Goal: Task Accomplishment & Management: Manage account settings

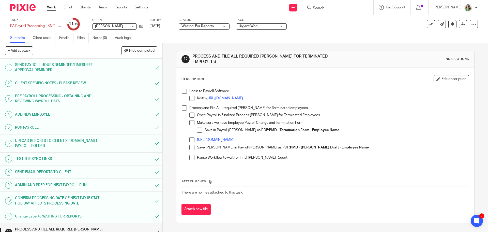
scroll to position [25, 0]
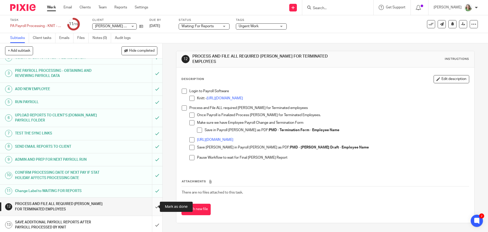
click at [151, 206] on input "submit" at bounding box center [81, 206] width 163 height 18
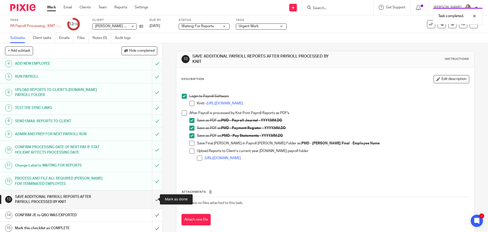
scroll to position [54, 0]
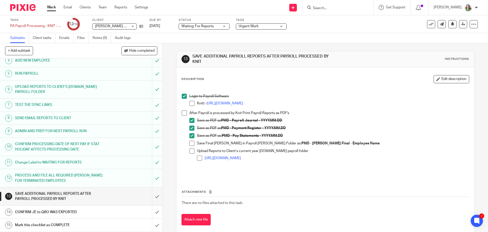
click at [51, 6] on link "Work" at bounding box center [51, 7] width 9 height 5
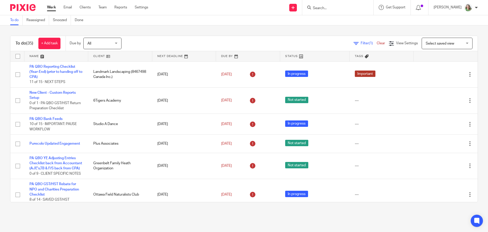
click at [430, 44] on span "Select saved view" at bounding box center [440, 44] width 28 height 4
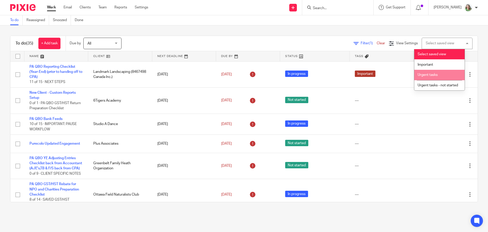
click at [434, 77] on li "Urgent tasks" at bounding box center [440, 75] width 50 height 10
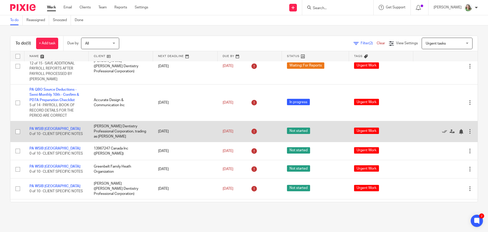
scroll to position [95, 0]
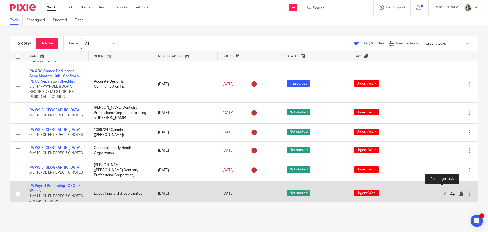
click at [450, 191] on icon at bounding box center [452, 193] width 5 height 5
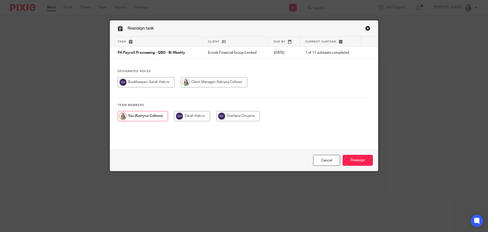
click at [194, 115] on input "radio" at bounding box center [192, 116] width 36 height 10
radio input "true"
click at [351, 164] on input "Reassign" at bounding box center [358, 160] width 30 height 11
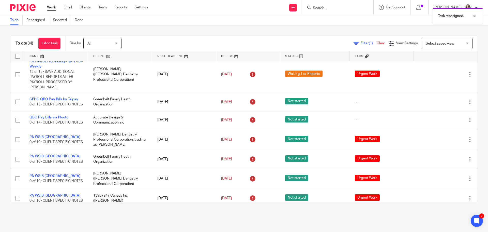
scroll to position [725, 0]
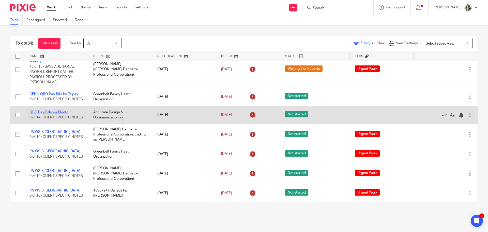
click at [63, 110] on link "QBO Pay Bills via Plooto" at bounding box center [49, 112] width 39 height 4
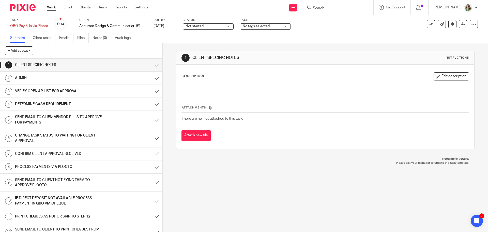
click at [340, 6] on input "Search" at bounding box center [336, 8] width 46 height 5
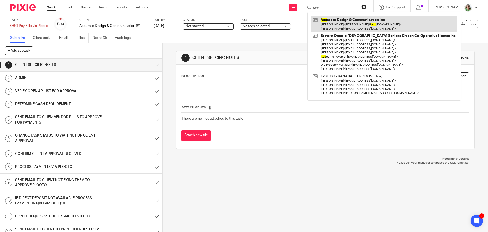
type input "acc"
click at [347, 23] on link at bounding box center [385, 24] width 146 height 16
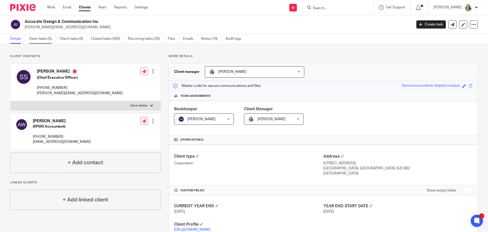
click at [34, 39] on link "Open tasks (5)" at bounding box center [42, 39] width 27 height 10
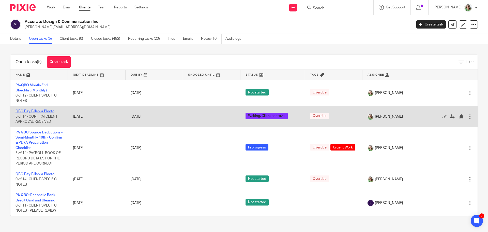
click at [52, 109] on link "QBO Pay Bills via Plooto" at bounding box center [35, 111] width 39 height 4
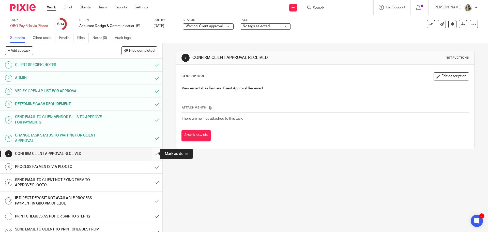
click at [153, 153] on input "submit" at bounding box center [81, 153] width 163 height 13
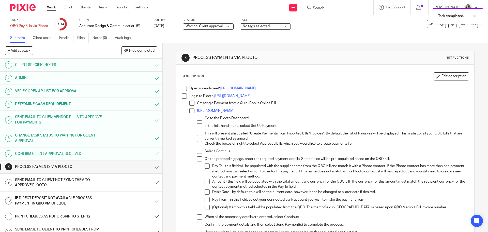
click at [244, 87] on link "[URL][DOMAIN_NAME]" at bounding box center [238, 89] width 36 height 4
click at [153, 167] on input "submit" at bounding box center [81, 166] width 163 height 13
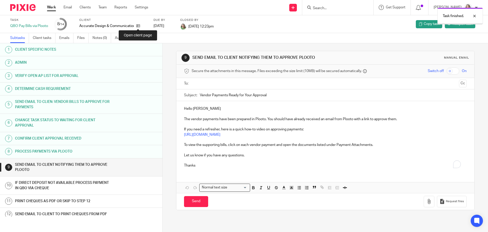
click at [138, 27] on icon at bounding box center [138, 26] width 4 height 4
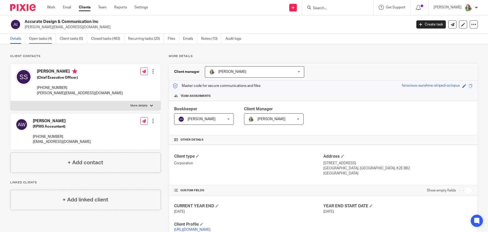
click at [41, 37] on link "Open tasks (4)" at bounding box center [42, 39] width 27 height 10
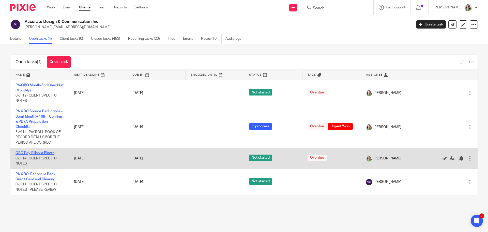
click at [47, 153] on link "QBO Pay Bills via Plooto" at bounding box center [35, 153] width 39 height 4
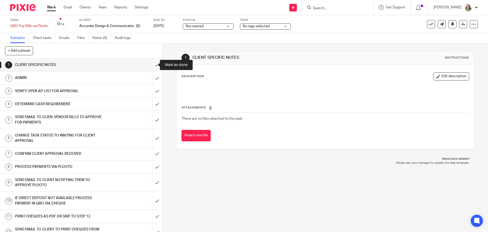
click at [152, 63] on input "submit" at bounding box center [81, 65] width 163 height 13
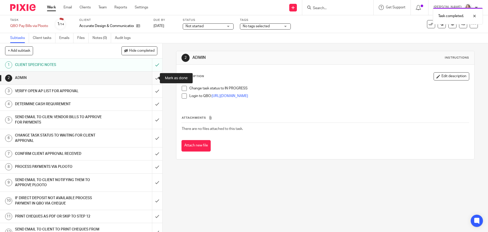
click at [153, 76] on input "submit" at bounding box center [81, 77] width 163 height 13
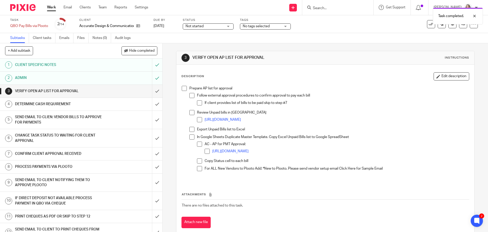
click at [184, 89] on span at bounding box center [184, 88] width 5 height 5
click at [154, 92] on input "submit" at bounding box center [81, 91] width 163 height 13
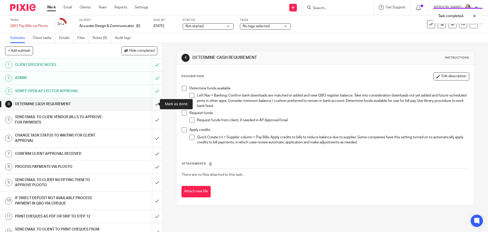
click at [154, 103] on input "submit" at bounding box center [81, 104] width 163 height 13
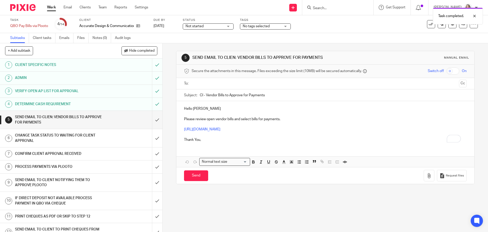
click at [215, 83] on input "text" at bounding box center [326, 84] width 264 height 6
drag, startPoint x: 203, startPoint y: 94, endPoint x: 197, endPoint y: 95, distance: 5.4
click at [197, 95] on div "Subject: CI - Vendor Bills to Approve for Payments" at bounding box center [325, 96] width 283 height 11
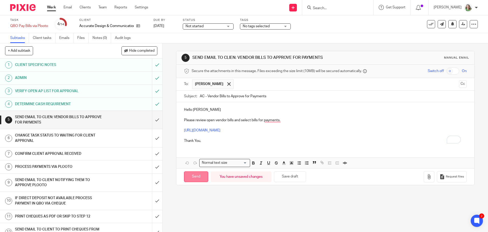
type input "AC - Vendor Bills to Approve for Payments"
click at [195, 177] on input "Send" at bounding box center [196, 176] width 24 height 11
type input "Sent"
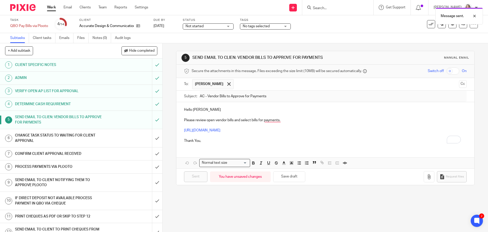
click at [130, 134] on div "CHANGE TASK STATUS TO WAITING FOR CLIENT APPROVAL" at bounding box center [81, 138] width 132 height 13
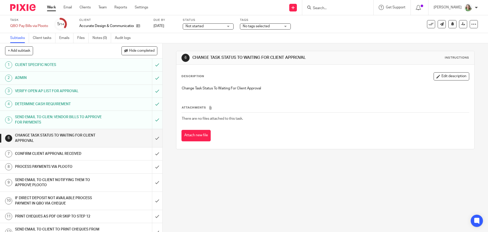
click at [254, 24] on span "No tags selected" at bounding box center [262, 26] width 38 height 5
click at [209, 25] on span "Not started" at bounding box center [205, 26] width 38 height 5
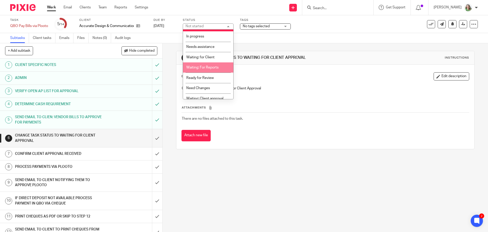
scroll to position [13, 0]
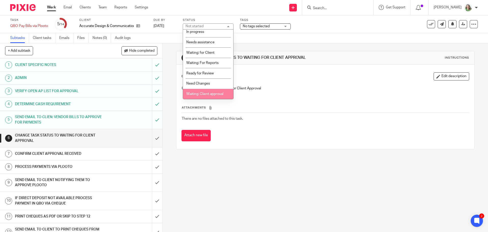
click at [209, 95] on span "Waiting: Client approval" at bounding box center [204, 94] width 37 height 4
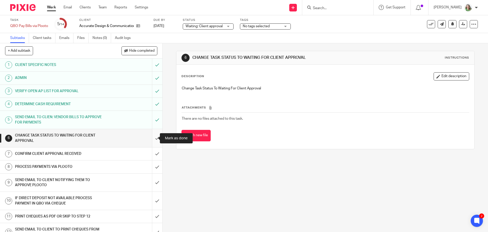
click at [152, 135] on input "submit" at bounding box center [81, 138] width 163 height 18
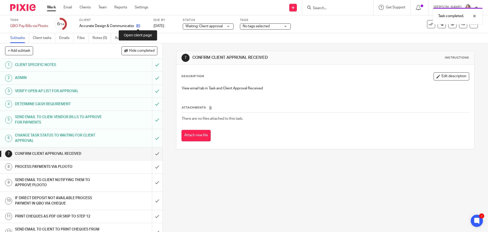
click at [137, 26] on icon at bounding box center [138, 26] width 4 height 4
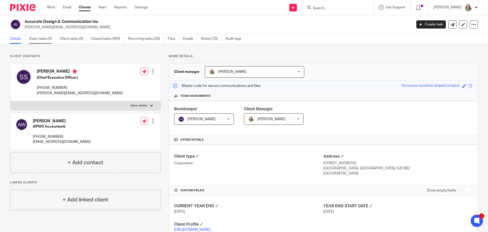
click at [43, 39] on link "Open tasks (4)" at bounding box center [42, 39] width 27 height 10
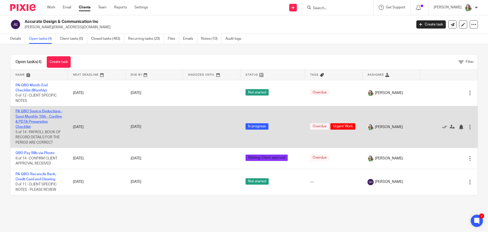
click at [42, 117] on link "PA QBO Source Deductions - Semi-Monthly 10th - Confirm & PD7A Preparation Check…" at bounding box center [39, 118] width 47 height 19
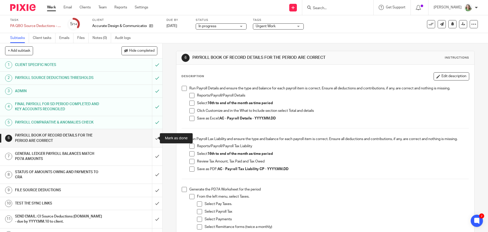
click at [152, 138] on input "submit" at bounding box center [81, 138] width 163 height 18
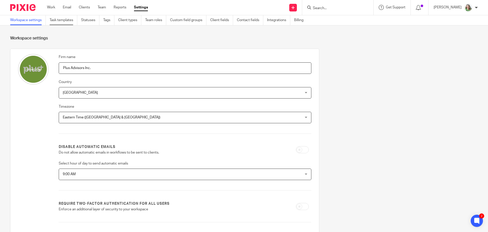
click at [61, 17] on link "Task templates" at bounding box center [64, 20] width 28 height 10
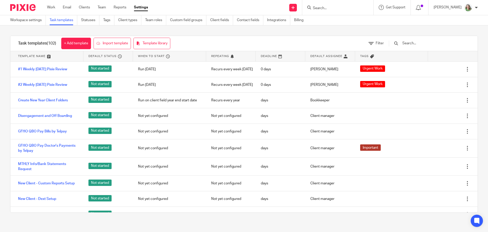
click at [330, 4] on div at bounding box center [338, 7] width 71 height 15
click at [331, 9] on input "Search" at bounding box center [336, 8] width 46 height 5
type input "source"
click at [422, 45] on input "text" at bounding box center [431, 43] width 59 height 6
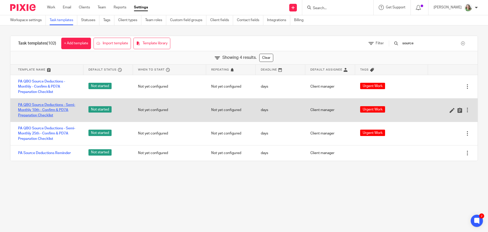
type input "source"
click at [52, 112] on link "PA QBO Source Deductions - Semi-Monthly 10th - Confirm & PD7A Preparation Check…" at bounding box center [48, 110] width 60 height 16
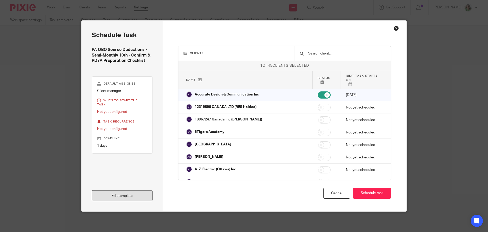
click at [117, 194] on link "Edit template" at bounding box center [122, 195] width 61 height 11
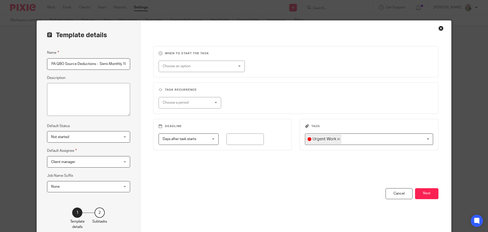
scroll to position [0, 68]
click at [425, 194] on button "Next" at bounding box center [426, 193] width 23 height 11
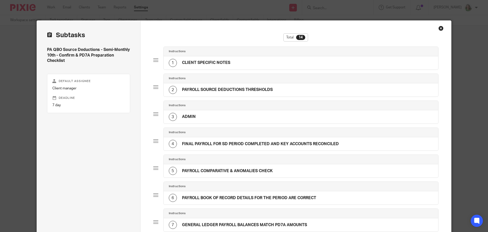
click at [232, 114] on div "3 [GEOGRAPHIC_DATA]" at bounding box center [301, 116] width 275 height 13
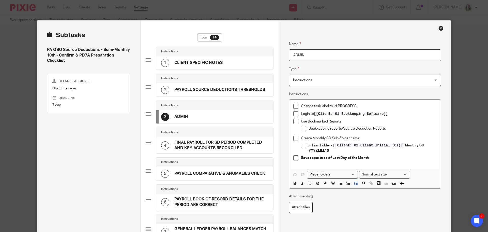
click at [228, 145] on h4 "FINAL PAYROLL FOR SD PERIOD COMPLETED AND KEY ACCOUNTS RECONCILED" at bounding box center [222, 145] width 94 height 11
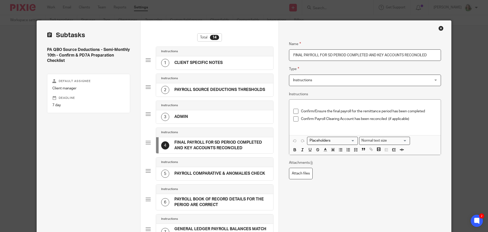
click at [224, 173] on h4 "PAYROLL COMPARATIVE & ANOMALIES CHECK" at bounding box center [220, 173] width 91 height 5
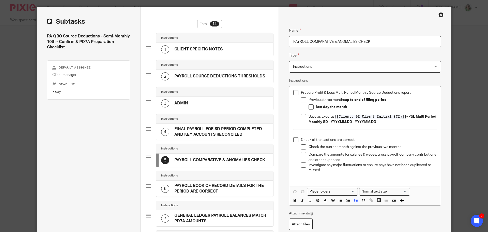
scroll to position [25, 0]
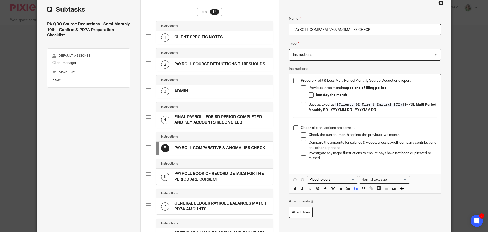
click at [221, 64] on h4 "PAYROLL SOURCE DEDUCTIONS THRESHOLDS" at bounding box center [220, 64] width 91 height 5
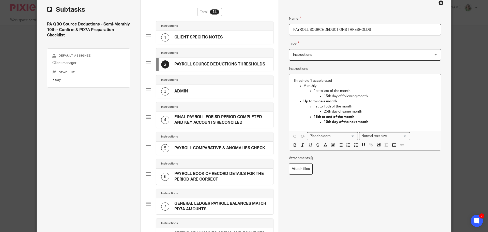
click at [231, 93] on div "3 ADMIN" at bounding box center [214, 91] width 117 height 13
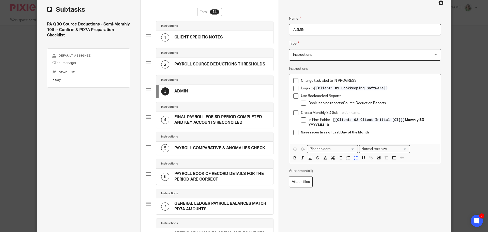
click at [220, 115] on h4 "FINAL PAYROLL FOR SD PERIOD COMPLETED AND KEY ACCOUNTS RECONCILED" at bounding box center [222, 119] width 94 height 11
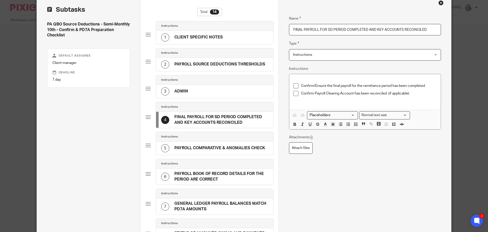
click at [221, 150] on h4 "PAYROLL COMPARATIVE & ANOMALIES CHECK" at bounding box center [220, 147] width 91 height 5
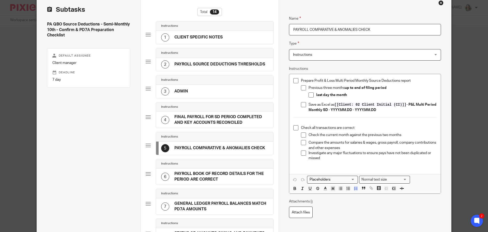
click at [207, 175] on h4 "PAYROLL BOOK OF RECORD DETAILS FOR THE PERIOD ARE CORRECT" at bounding box center [222, 176] width 94 height 11
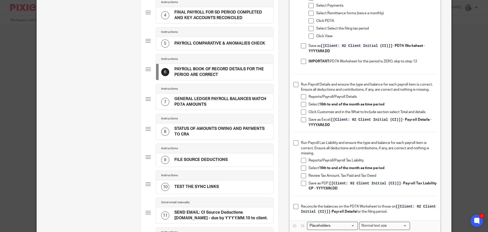
scroll to position [153, 0]
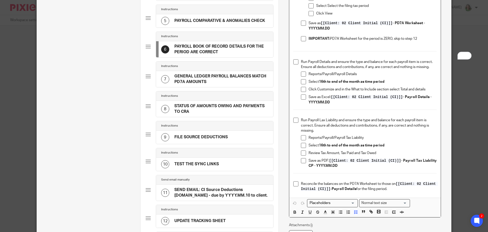
drag, startPoint x: 418, startPoint y: 38, endPoint x: 329, endPoint y: 36, distance: 88.8
click at [329, 36] on p "IMPORTANT: PD7A Worksheet for the period is ZERO, skip to step 12" at bounding box center [373, 38] width 128 height 5
click at [325, 211] on polyline "button" at bounding box center [326, 211] width 2 height 2
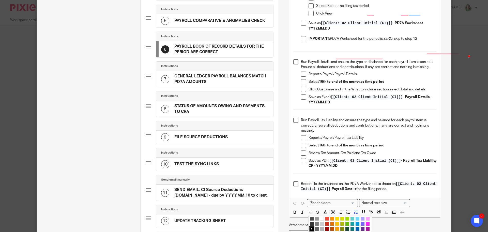
click at [325, 219] on li "color:#F44E3B" at bounding box center [327, 219] width 4 height 4
click at [427, 218] on div "Name PAYROLL BOOK OF RECORD DETAILS FOR THE PERIOD ARE CORRECT Type Instruction…" at bounding box center [365, 81] width 152 height 400
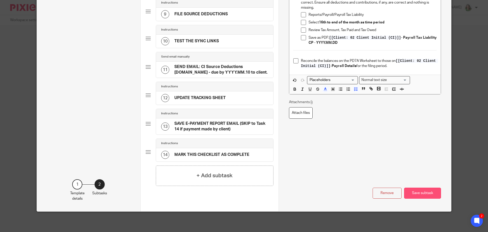
click at [421, 194] on button "Save subtask" at bounding box center [423, 193] width 37 height 11
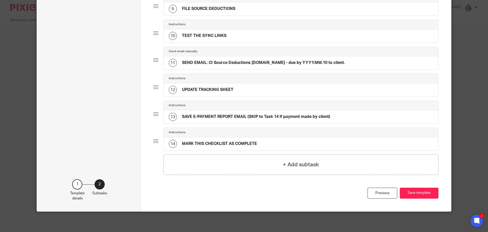
scroll to position [270, 0]
click at [421, 194] on button "Save template" at bounding box center [419, 193] width 39 height 11
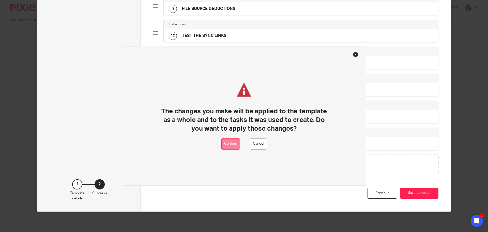
click at [234, 146] on button "Confirm" at bounding box center [231, 143] width 19 height 11
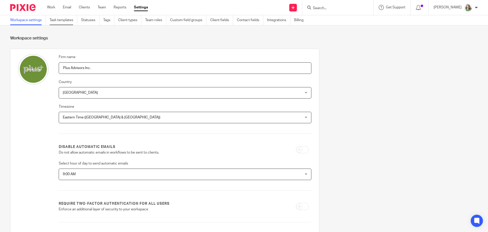
click at [68, 22] on link "Task templates" at bounding box center [64, 20] width 28 height 10
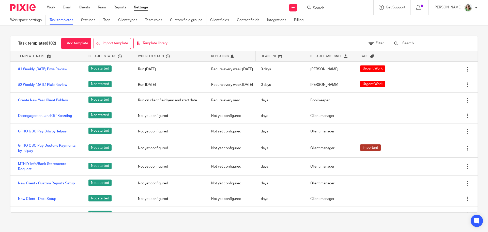
click at [425, 46] on div at bounding box center [427, 43] width 86 height 15
click at [425, 43] on input "text" at bounding box center [431, 43] width 59 height 6
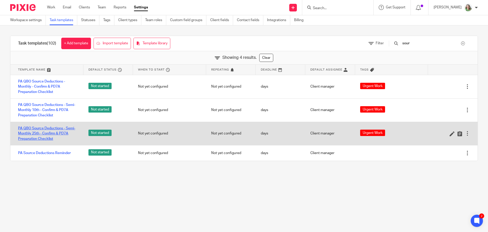
type input "sour"
click at [45, 136] on link "PA QBO Source Deductions - Semi-Monthly 25th - Confirm & PD7A Preparation Check…" at bounding box center [48, 134] width 60 height 16
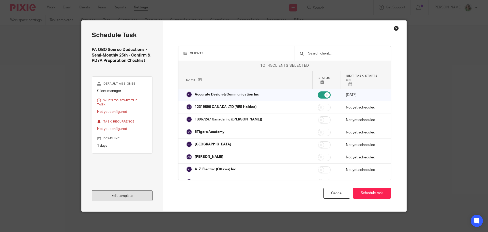
click at [123, 195] on link "Edit template" at bounding box center [122, 195] width 61 height 11
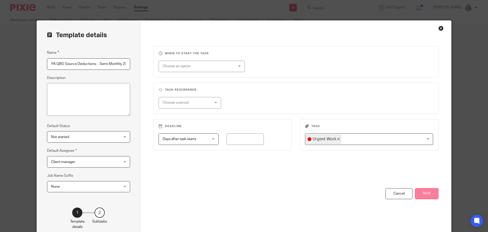
click at [422, 195] on button "Next" at bounding box center [426, 193] width 23 height 11
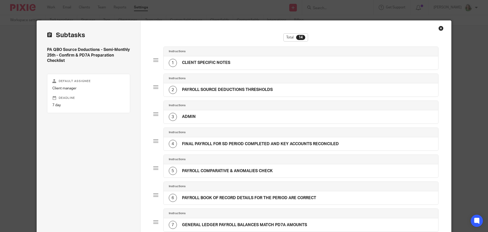
click at [216, 120] on div "3 ADMIN" at bounding box center [301, 116] width 275 height 13
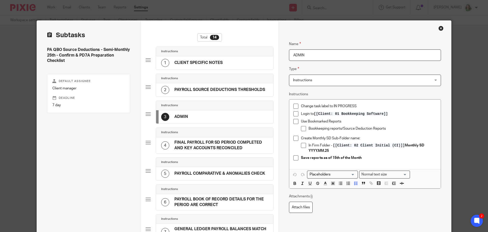
click at [222, 145] on h4 "FINAL PAYROLL FOR SD PERIOD COMPLETED AND KEY ACCOUNTS RECONCILED" at bounding box center [222, 145] width 94 height 11
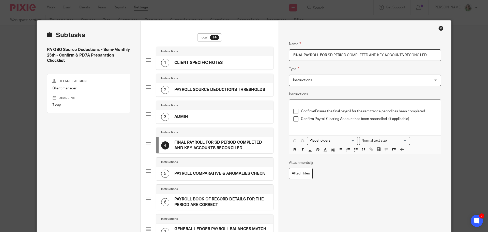
click at [214, 169] on div "5 PAYROLL COMPARATIVE & ANOMALIES CHECK" at bounding box center [213, 173] width 104 height 8
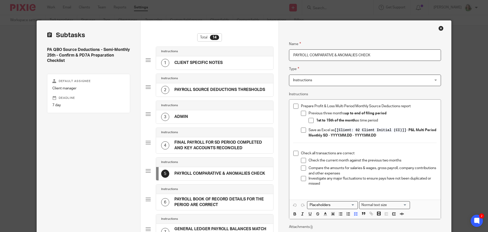
click at [207, 204] on h4 "PAYROLL BOOK OF RECORD DETAILS FOR THE PERIOD ARE CORRECT" at bounding box center [222, 201] width 94 height 11
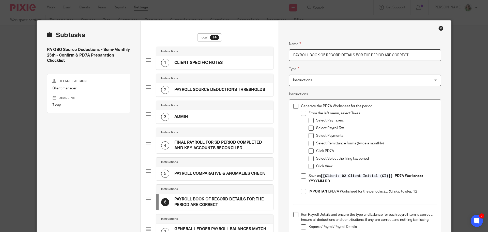
click at [206, 171] on h4 "PAYROLL COMPARATIVE & ANOMALIES CHECK" at bounding box center [220, 173] width 91 height 5
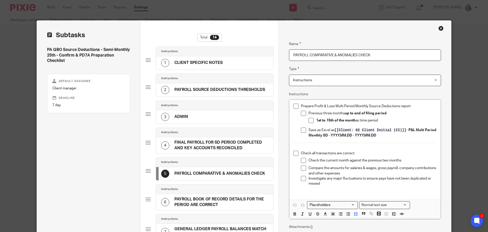
click at [206, 197] on h4 "PAYROLL BOOK OF RECORD DETAILS FOR THE PERIOD ARE CORRECT" at bounding box center [222, 201] width 94 height 11
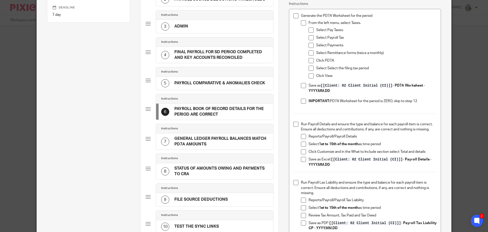
scroll to position [102, 0]
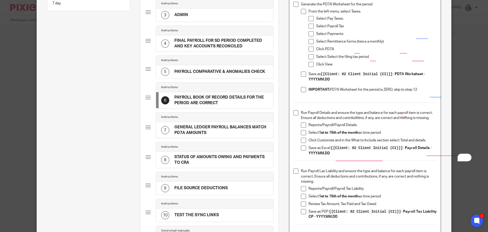
drag, startPoint x: 417, startPoint y: 90, endPoint x: 329, endPoint y: 88, distance: 88.0
click at [329, 88] on p "IMPORTANT: PD7A Worksheet for the period is ZERO, skip to step 12" at bounding box center [373, 89] width 128 height 5
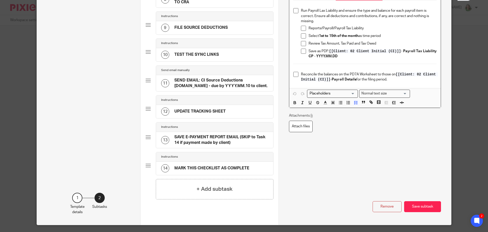
scroll to position [276, 0]
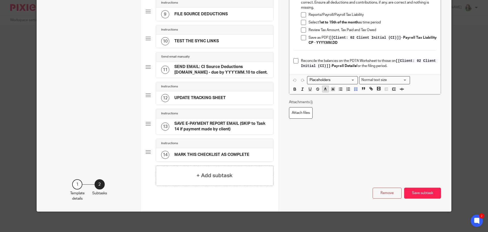
click at [323, 90] on icon "button" at bounding box center [325, 89] width 5 height 5
click at [326, 96] on li "color:#F44E3B" at bounding box center [327, 96] width 4 height 4
drag, startPoint x: 427, startPoint y: 193, endPoint x: 482, endPoint y: 183, distance: 55.9
click at [427, 194] on button "Save subtask" at bounding box center [423, 193] width 37 height 11
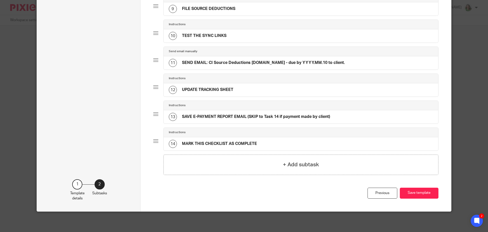
scroll to position [270, 0]
click at [421, 192] on button "Save template" at bounding box center [419, 193] width 39 height 11
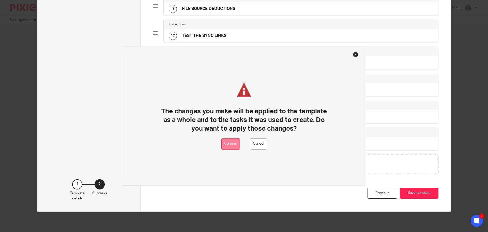
click at [232, 146] on button "Confirm" at bounding box center [231, 143] width 19 height 11
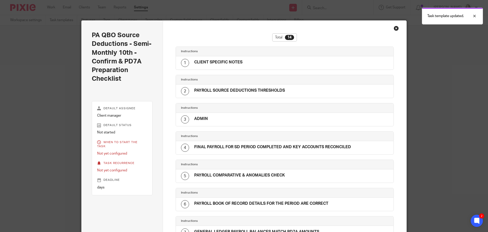
drag, startPoint x: 394, startPoint y: 28, endPoint x: 391, endPoint y: 28, distance: 3.6
click at [394, 28] on div "Close this dialog window" at bounding box center [396, 28] width 5 height 5
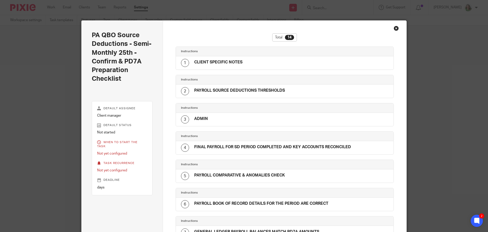
click at [396, 27] on div "Close this dialog window" at bounding box center [396, 28] width 5 height 5
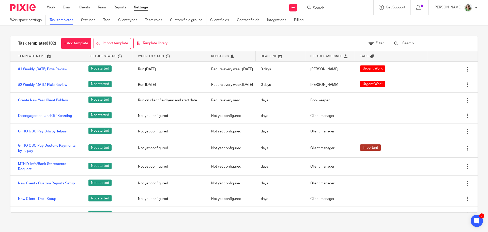
click at [334, 6] on input "Search" at bounding box center [336, 8] width 46 height 5
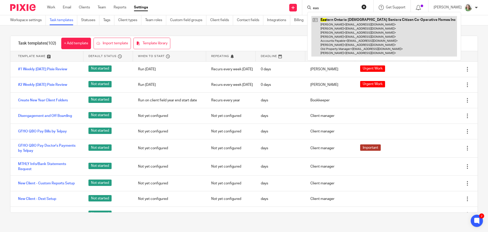
type input "eas"
click at [338, 36] on link at bounding box center [385, 36] width 146 height 40
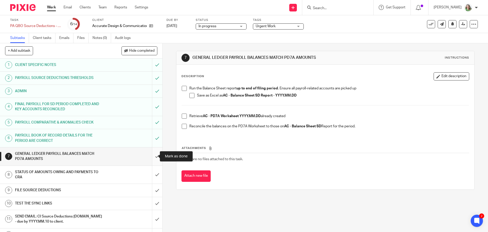
click at [151, 159] on input "submit" at bounding box center [81, 156] width 163 height 18
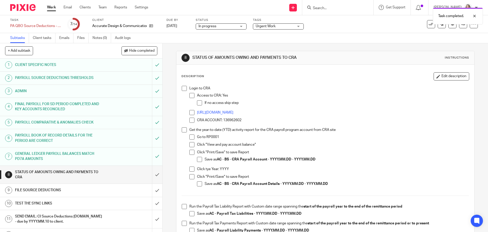
click at [426, 24] on div "Task completed." at bounding box center [363, 14] width 239 height 19
click at [429, 26] on icon at bounding box center [431, 24] width 5 height 5
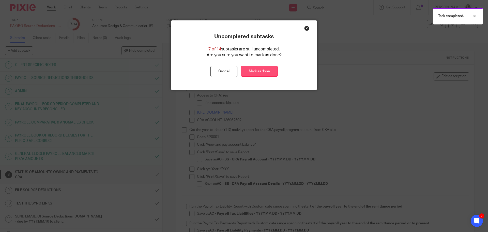
drag, startPoint x: 255, startPoint y: 70, endPoint x: 266, endPoint y: 69, distance: 11.5
click at [255, 70] on link "Mark as done" at bounding box center [259, 71] width 37 height 11
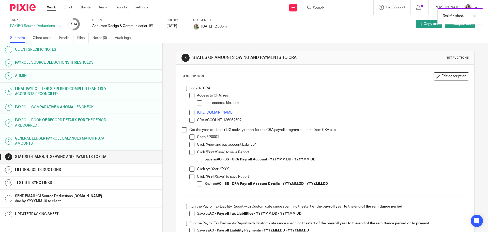
click at [50, 6] on link "Work" at bounding box center [51, 7] width 9 height 5
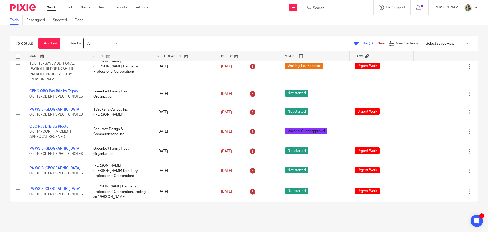
scroll to position [667, 0]
click at [426, 40] on span "Select saved view" at bounding box center [444, 43] width 37 height 11
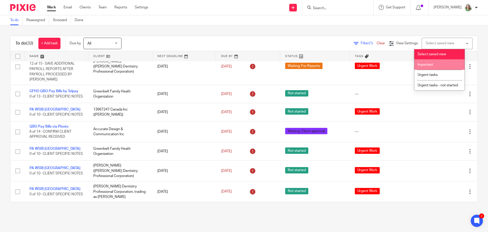
click at [427, 65] on span "Important" at bounding box center [426, 65] width 16 height 4
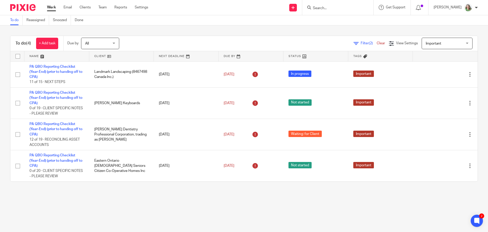
click at [53, 10] on link "Work" at bounding box center [51, 7] width 9 height 5
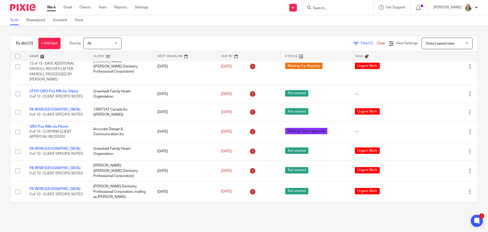
scroll to position [642, 0]
click at [97, 52] on link at bounding box center [120, 56] width 64 height 10
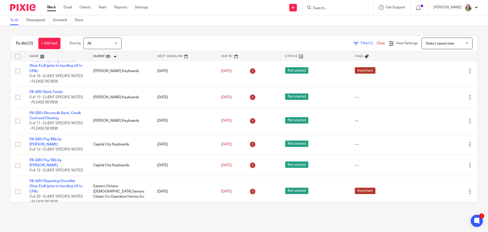
scroll to position [127, 0]
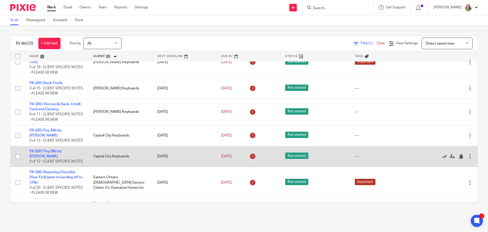
click at [442, 159] on icon at bounding box center [444, 156] width 5 height 5
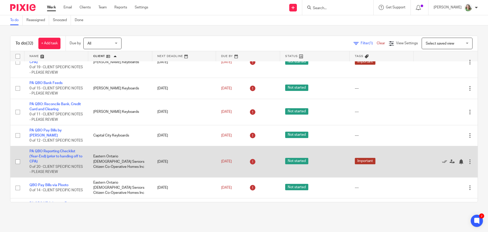
scroll to position [153, 0]
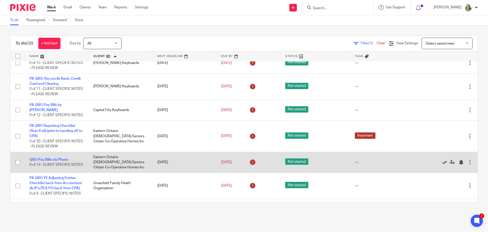
click at [442, 165] on icon at bounding box center [444, 162] width 5 height 5
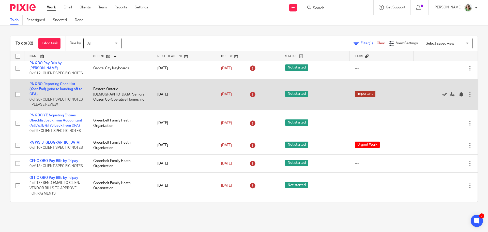
scroll to position [204, 0]
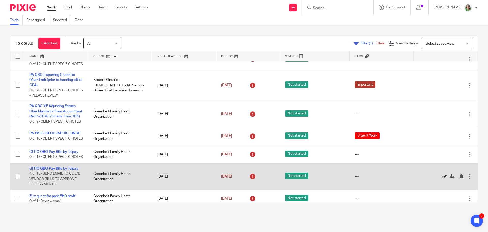
click at [442, 179] on icon at bounding box center [444, 176] width 5 height 5
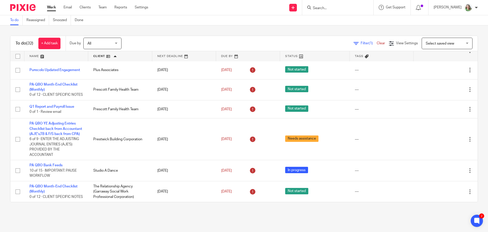
scroll to position [599, 0]
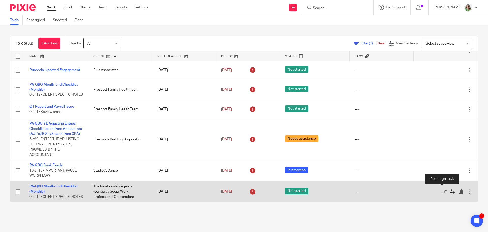
click at [450, 189] on icon at bounding box center [452, 191] width 5 height 5
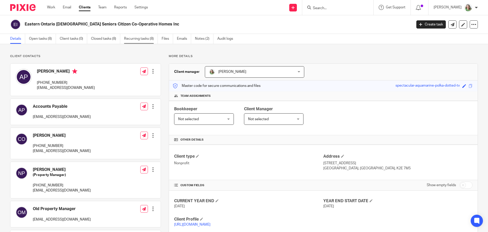
click at [134, 40] on link "Recurring tasks (8)" at bounding box center [141, 39] width 34 height 10
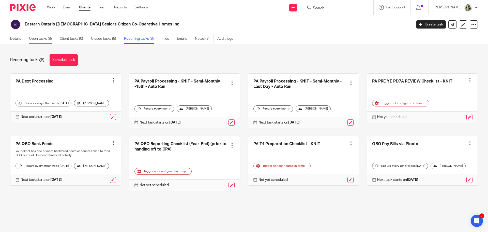
click at [47, 37] on link "Open tasks (8)" at bounding box center [42, 39] width 27 height 10
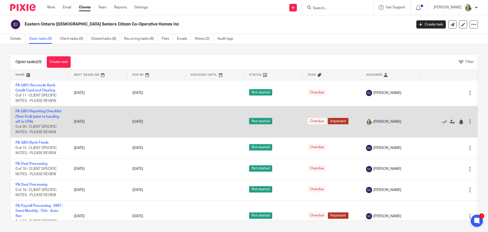
scroll to position [25, 0]
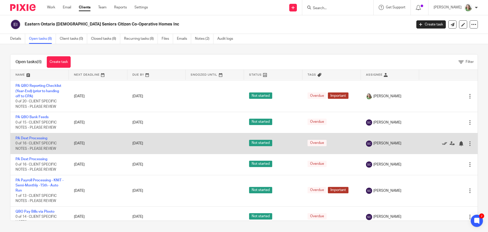
click at [442, 143] on icon at bounding box center [444, 143] width 5 height 5
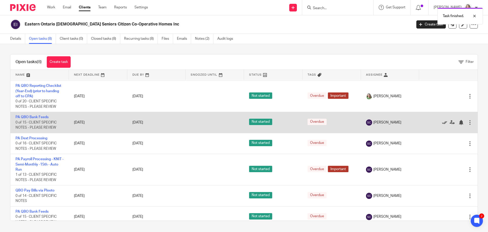
click at [442, 122] on icon at bounding box center [444, 122] width 5 height 5
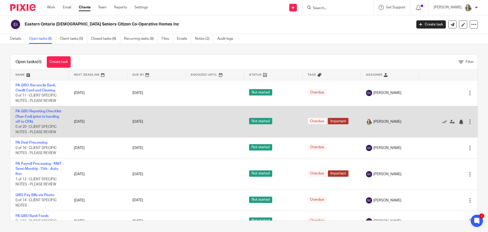
scroll to position [11, 0]
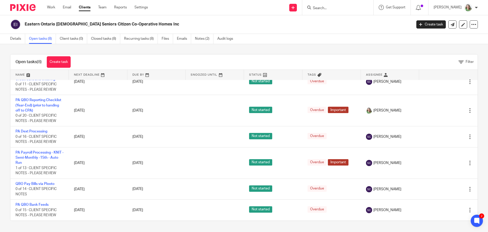
click at [327, 8] on input "Search" at bounding box center [336, 8] width 46 height 5
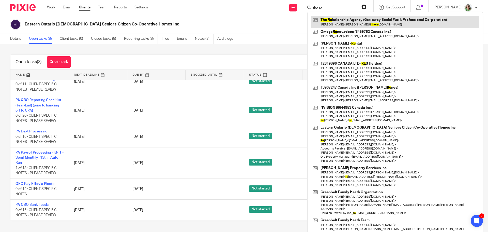
type input "the re"
click at [340, 26] on link at bounding box center [396, 22] width 168 height 12
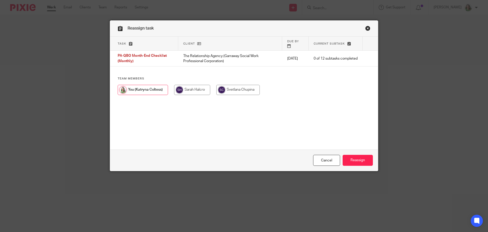
drag, startPoint x: 189, startPoint y: 85, endPoint x: 194, endPoint y: 85, distance: 5.1
click at [190, 85] on input "radio" at bounding box center [192, 90] width 36 height 10
radio input "true"
click at [357, 161] on input "Reassign" at bounding box center [358, 160] width 30 height 11
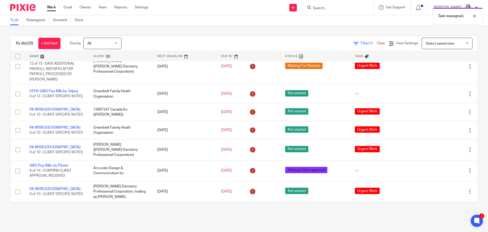
scroll to position [573, 0]
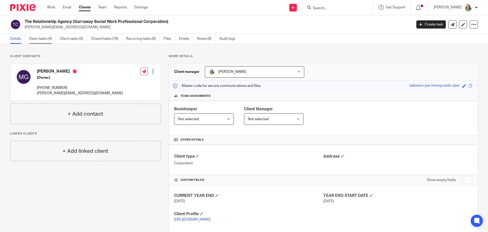
click at [37, 38] on link "Open tasks (4)" at bounding box center [42, 39] width 27 height 10
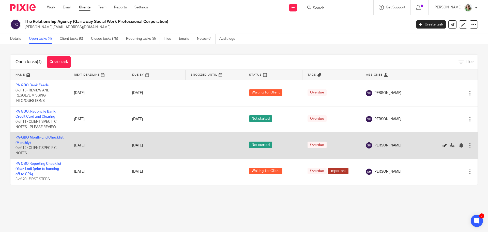
click at [442, 145] on icon at bounding box center [444, 145] width 5 height 5
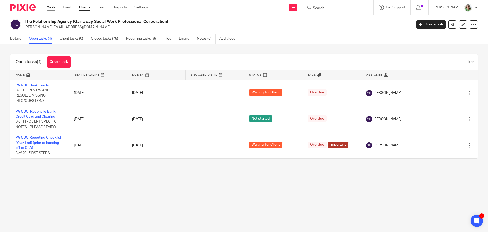
click at [50, 5] on link "Work" at bounding box center [51, 7] width 8 height 5
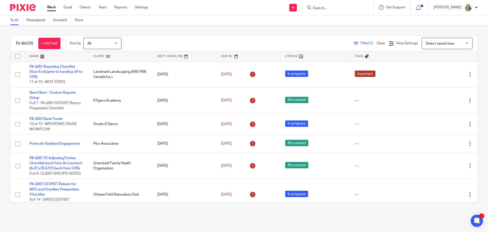
click at [334, 10] on input "Search" at bounding box center [336, 8] width 46 height 5
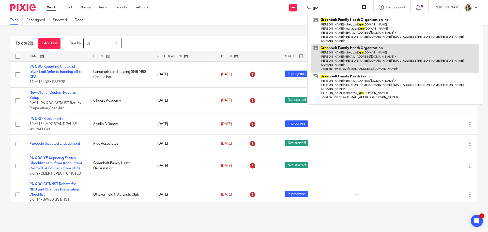
type input "gre"
click at [336, 55] on link at bounding box center [396, 58] width 168 height 28
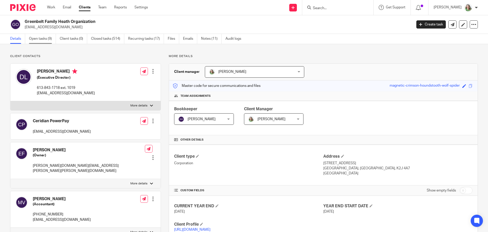
click at [45, 40] on link "Open tasks (9)" at bounding box center [42, 39] width 27 height 10
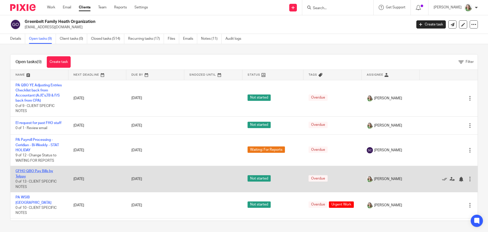
click at [49, 174] on link "GFHO QBO Pay Bills by Telpay" at bounding box center [35, 173] width 38 height 9
